Goal: Task Accomplishment & Management: Complete application form

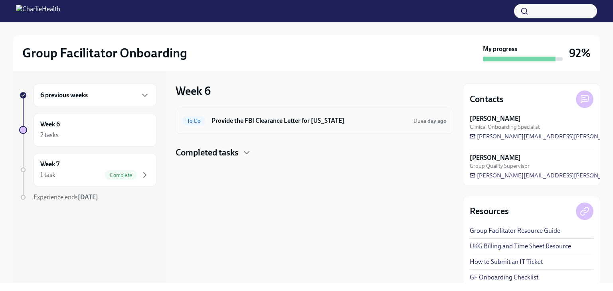
click at [305, 114] on div "To Do Provide the FBI Clearance Letter for Pennsylvania Due a day ago" at bounding box center [314, 120] width 264 height 13
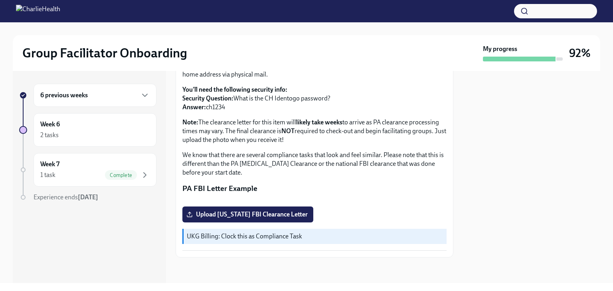
scroll to position [173, 0]
click at [300, 211] on span "Upload Pennsylvania FBI Clearance Letter" at bounding box center [248, 215] width 120 height 8
click at [0, 0] on input "Upload Pennsylvania FBI Clearance Letter" at bounding box center [0, 0] width 0 height 0
